Goal: Task Accomplishment & Management: Use online tool/utility

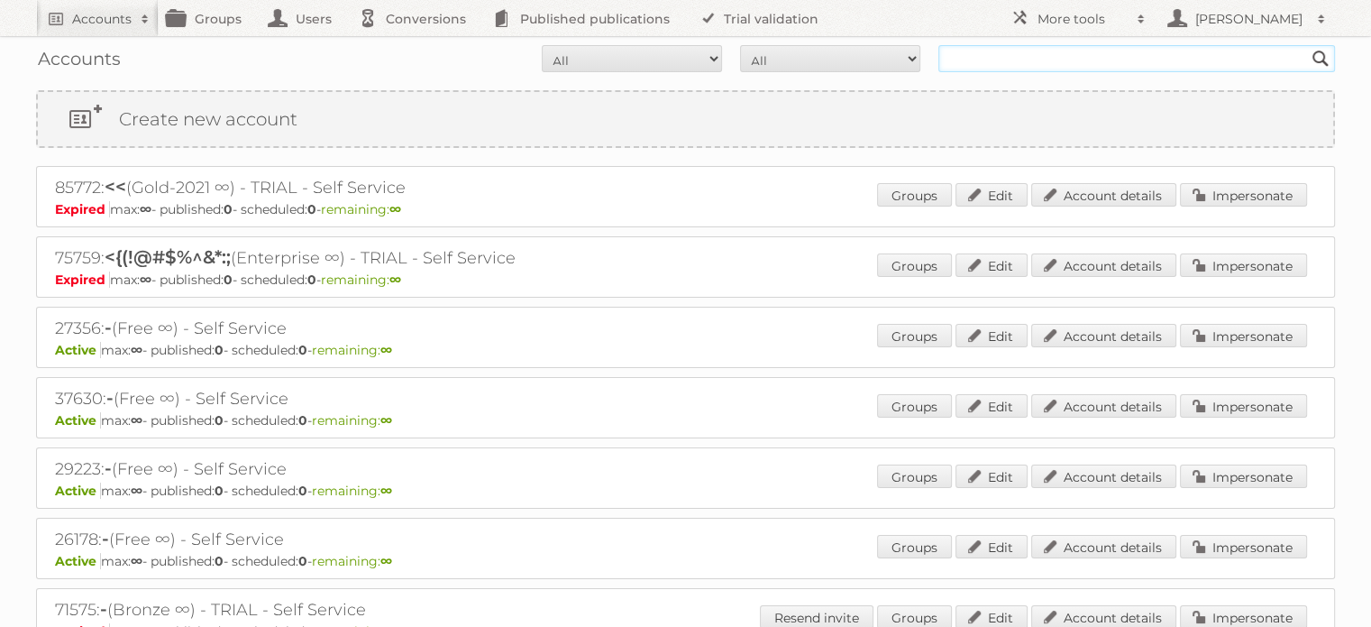
click at [1074, 55] on input "text" at bounding box center [1137, 58] width 397 height 27
type input "prijshamer"
click at [1307, 45] on input "Search" at bounding box center [1320, 58] width 27 height 27
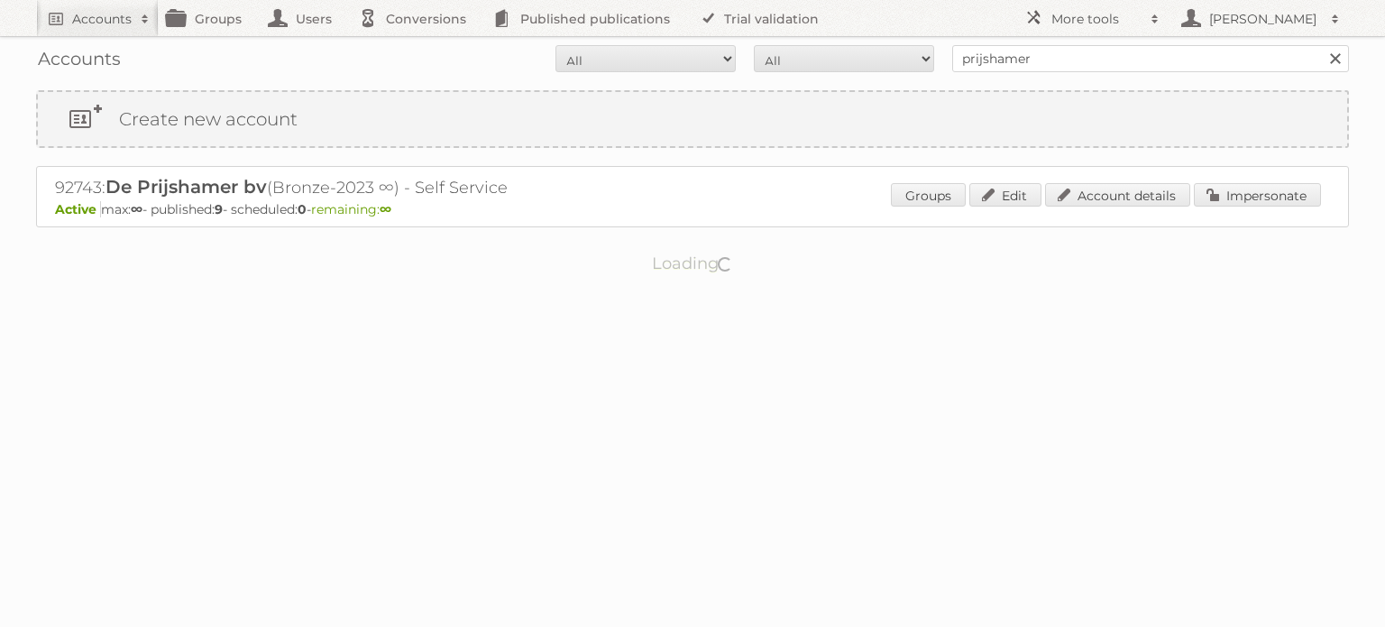
click at [617, 356] on body "Accounts Search Advanced Search Create new account Groups Users Conversions Pub…" at bounding box center [692, 313] width 1385 height 627
click at [1281, 202] on link "Impersonate" at bounding box center [1257, 194] width 127 height 23
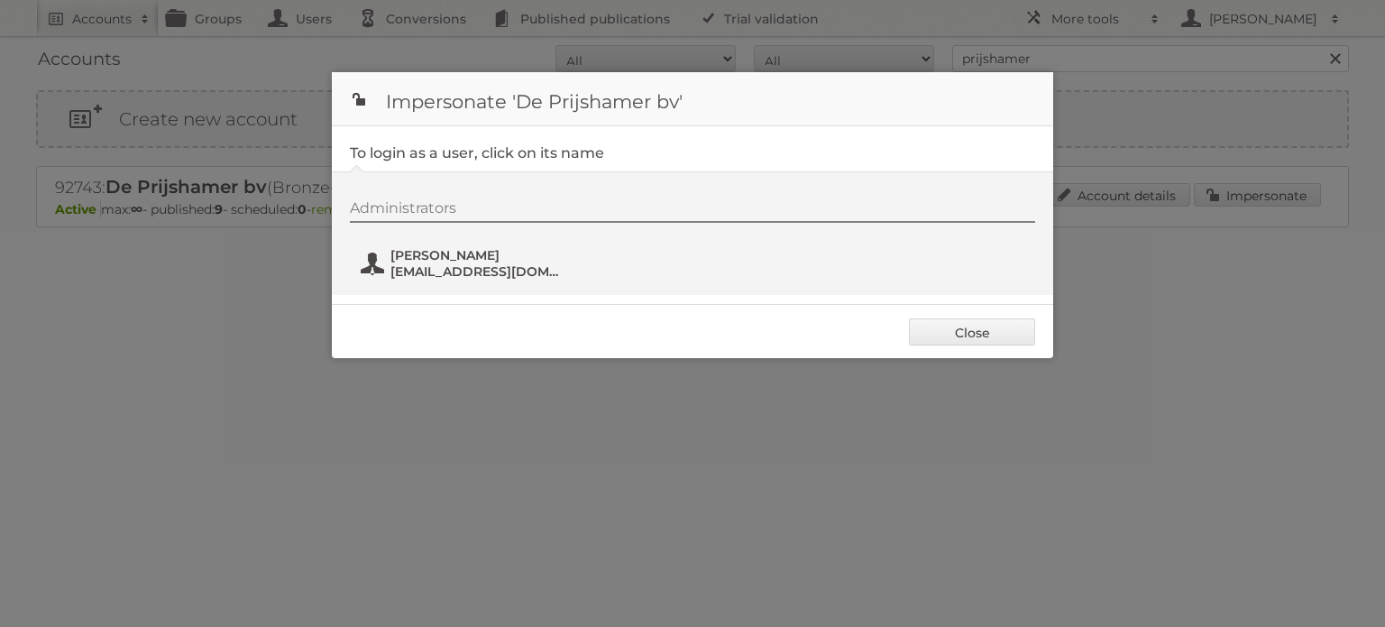
click at [545, 264] on span "contact@deprijshamer.nl" at bounding box center [477, 271] width 175 height 16
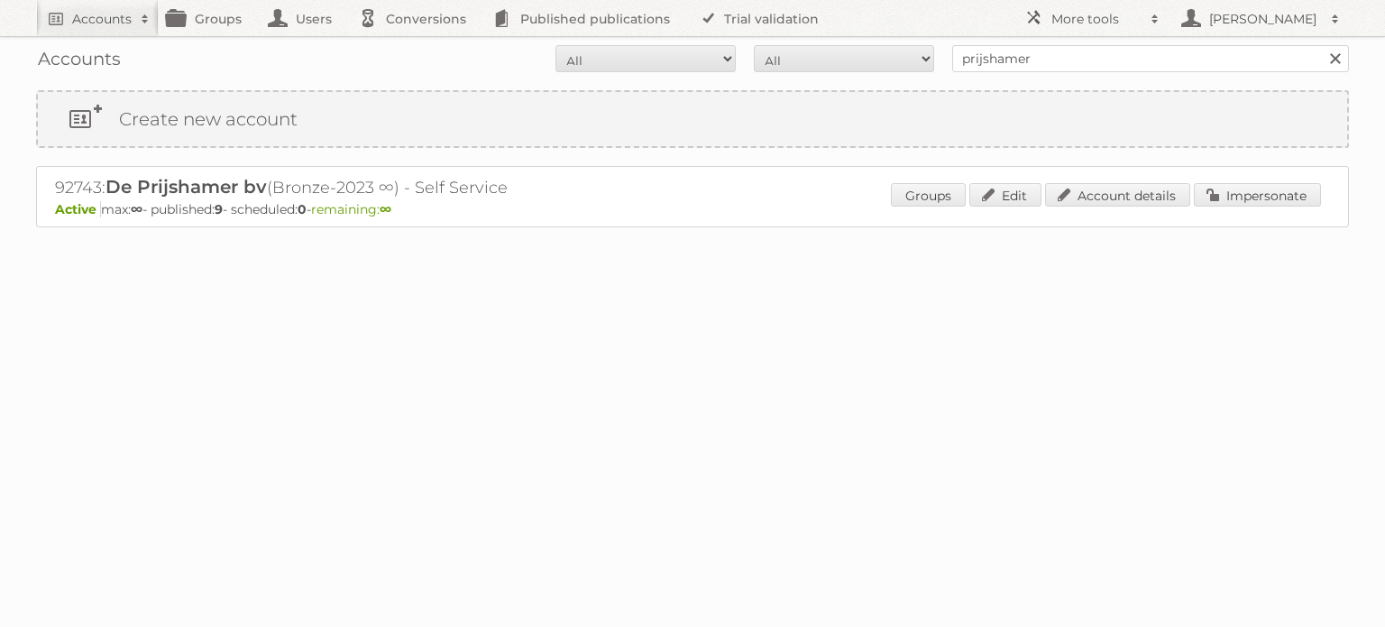
click at [1233, 417] on body "Accounts Search Advanced Search Create new account Groups Users Conversions Pub…" at bounding box center [692, 313] width 1385 height 627
